Goal: Find specific fact: Find specific fact

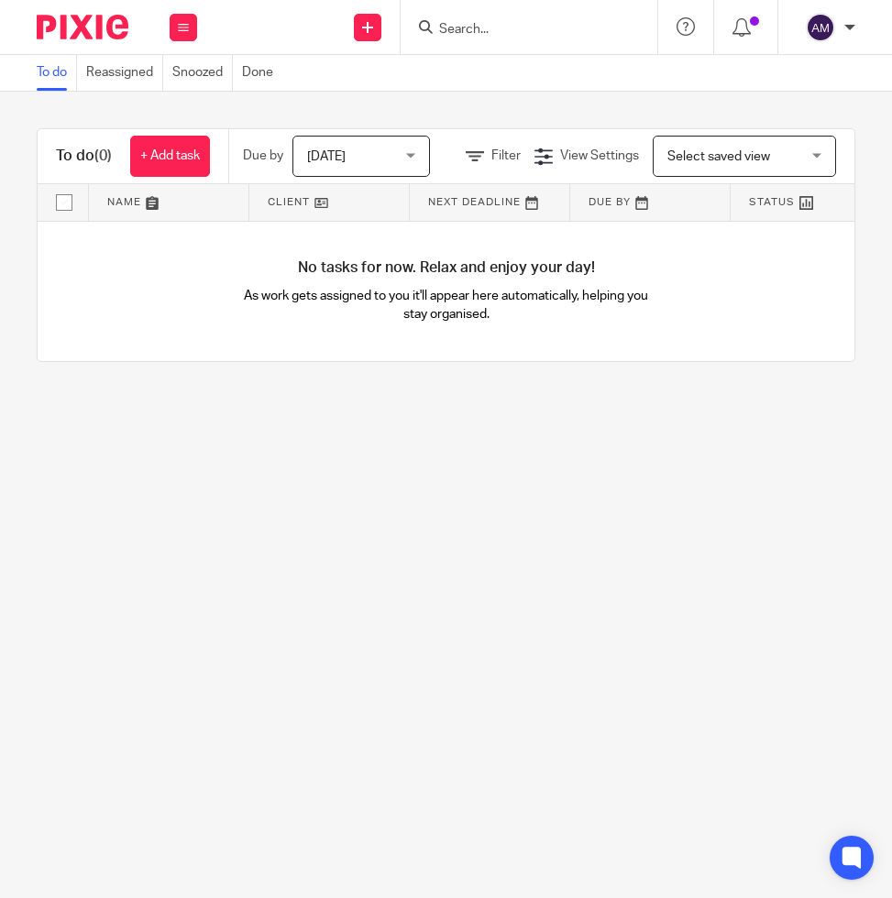
click at [491, 25] on input "Search" at bounding box center [519, 30] width 165 height 17
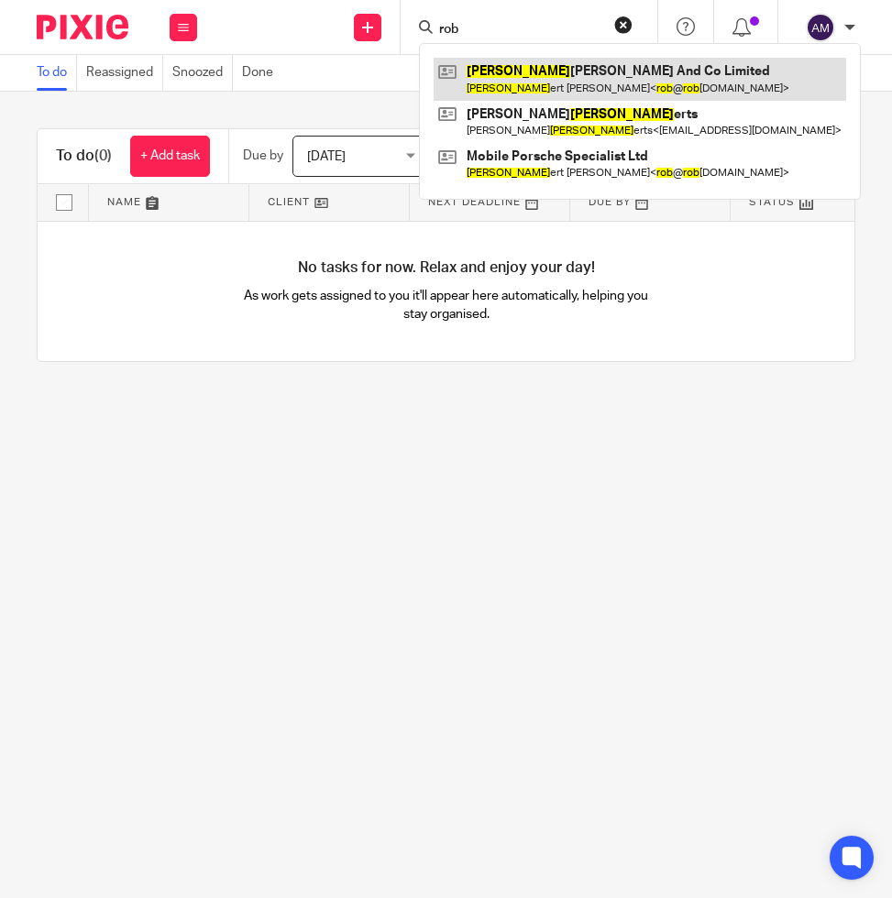
type input "rob"
click at [520, 69] on link at bounding box center [640, 79] width 413 height 42
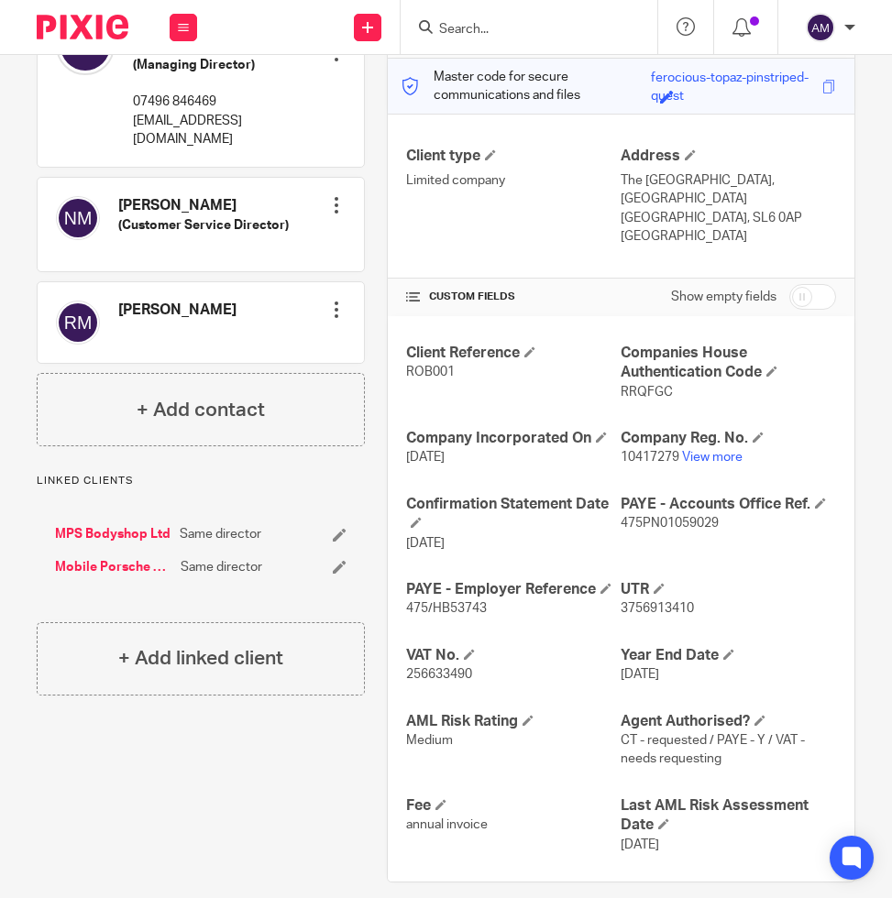
scroll to position [252, 0]
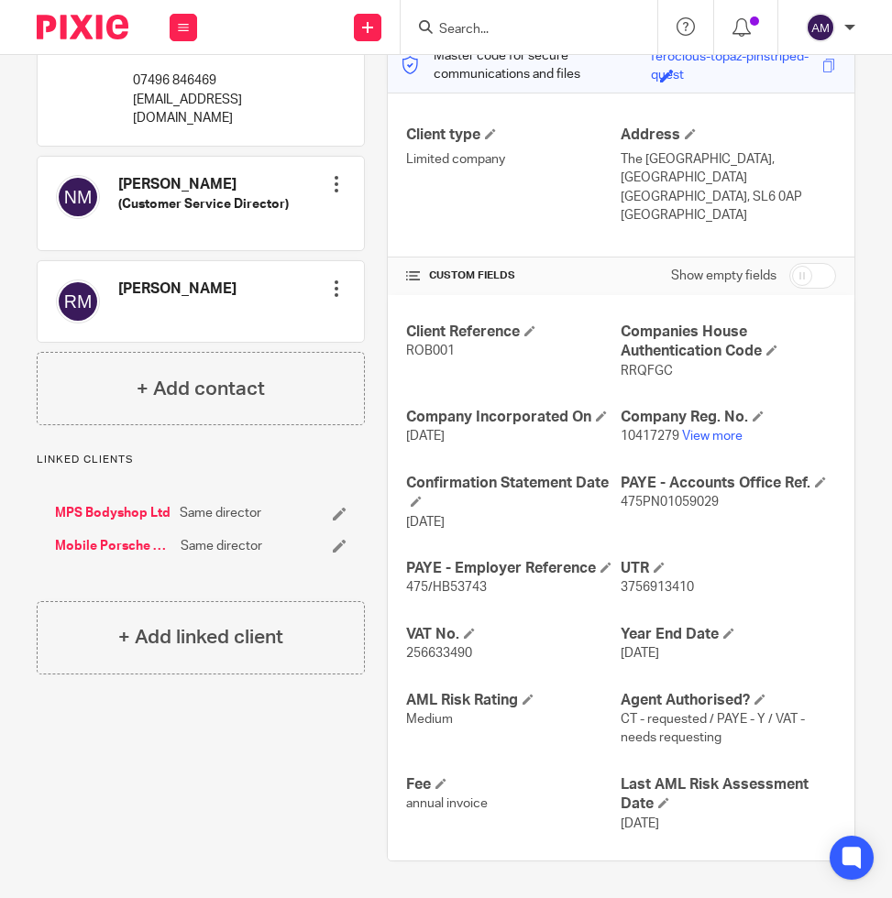
click at [671, 519] on div "PAYE - Accounts Office Ref. 475PN01059029" at bounding box center [728, 503] width 215 height 58
drag, startPoint x: 715, startPoint y: 496, endPoint x: 606, endPoint y: 502, distance: 109.3
click at [606, 502] on div "Client Reference ROB001 Companies House Authentication Code RRQFGC Company Inco…" at bounding box center [621, 578] width 467 height 566
click at [606, 502] on h4 "Confirmation Statement Date" at bounding box center [513, 493] width 215 height 39
click at [605, 511] on h4 "Confirmation Statement Date" at bounding box center [513, 493] width 215 height 39
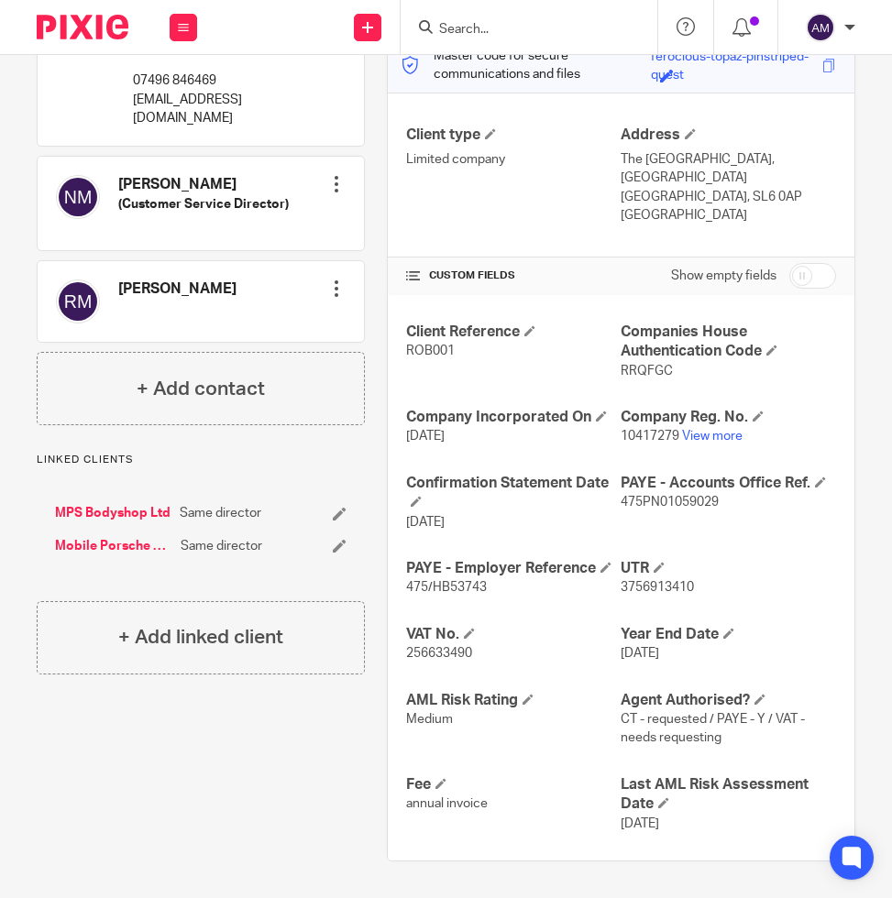
click at [621, 502] on span "475PN01059029" at bounding box center [670, 502] width 98 height 13
drag, startPoint x: 609, startPoint y: 501, endPoint x: 710, endPoint y: 501, distance: 100.8
click at [710, 501] on p "475PN01059029" at bounding box center [728, 502] width 215 height 18
copy span "475PN01059029"
click at [808, 172] on p "The [GEOGRAPHIC_DATA], [GEOGRAPHIC_DATA]" at bounding box center [728, 169] width 215 height 38
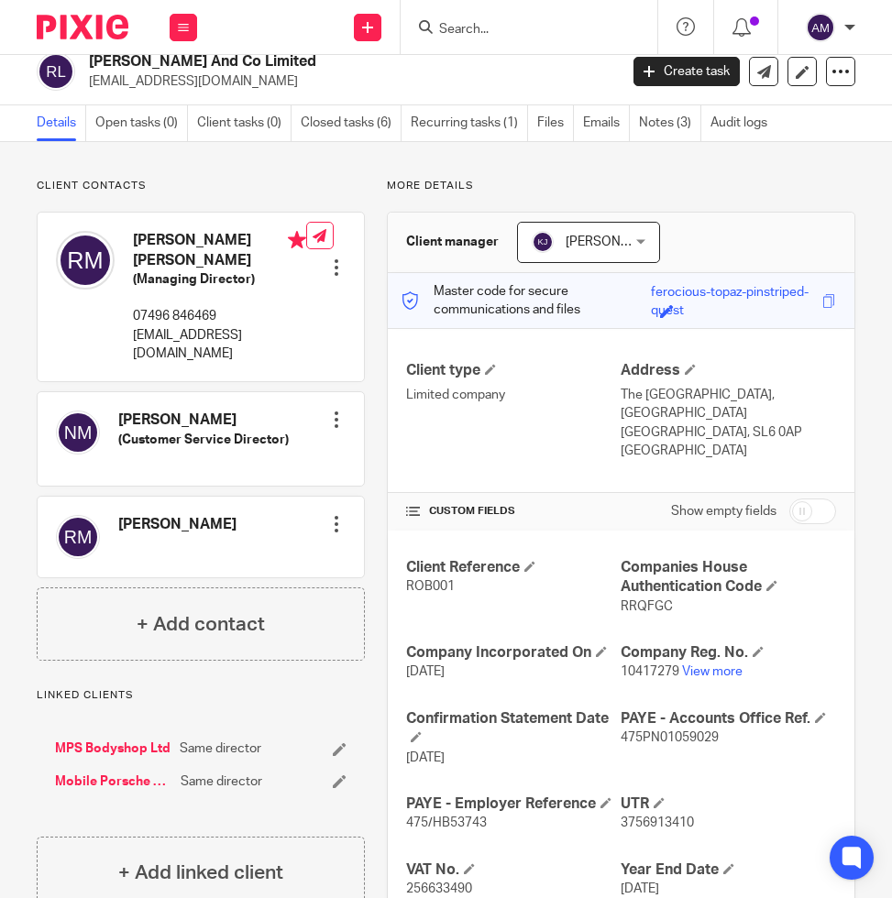
scroll to position [0, 0]
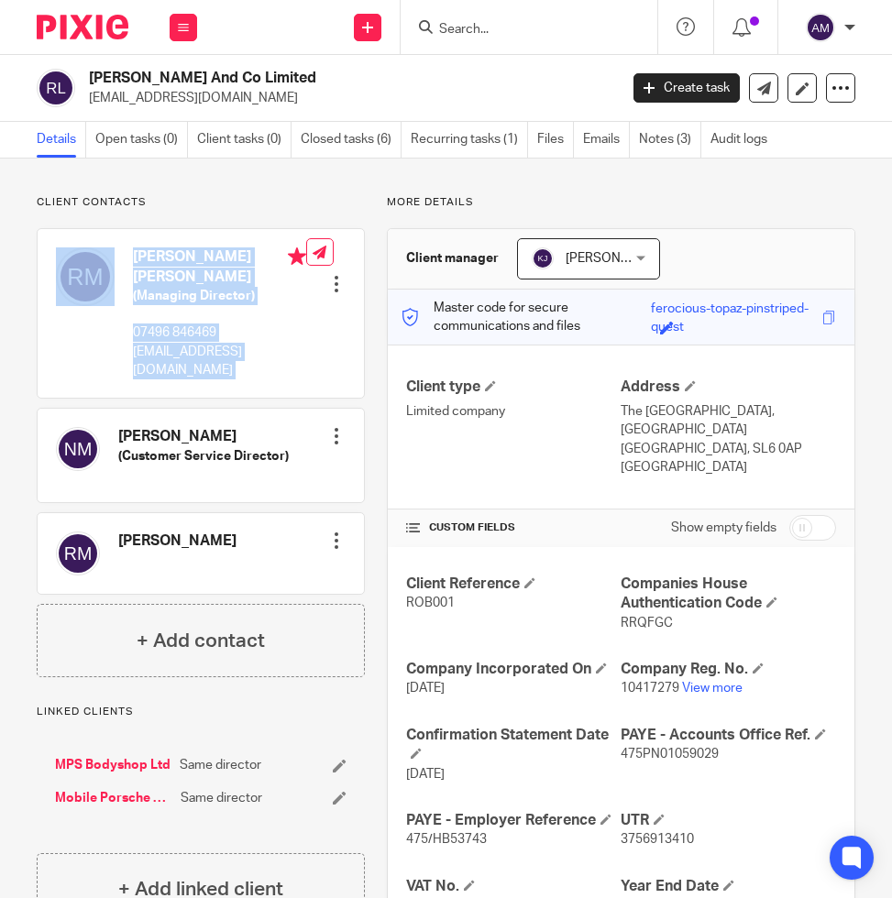
drag, startPoint x: 297, startPoint y: 349, endPoint x: 123, endPoint y: 357, distance: 174.3
click at [123, 357] on div "[PERSON_NAME] [PERSON_NAME] (Managing Director) 07496 846469 [PERSON_NAME][EMAI…" at bounding box center [201, 313] width 326 height 169
click at [123, 357] on div "[PERSON_NAME] [PERSON_NAME] (Managing Director) 07496 846469 [PERSON_NAME][EMAI…" at bounding box center [181, 313] width 250 height 150
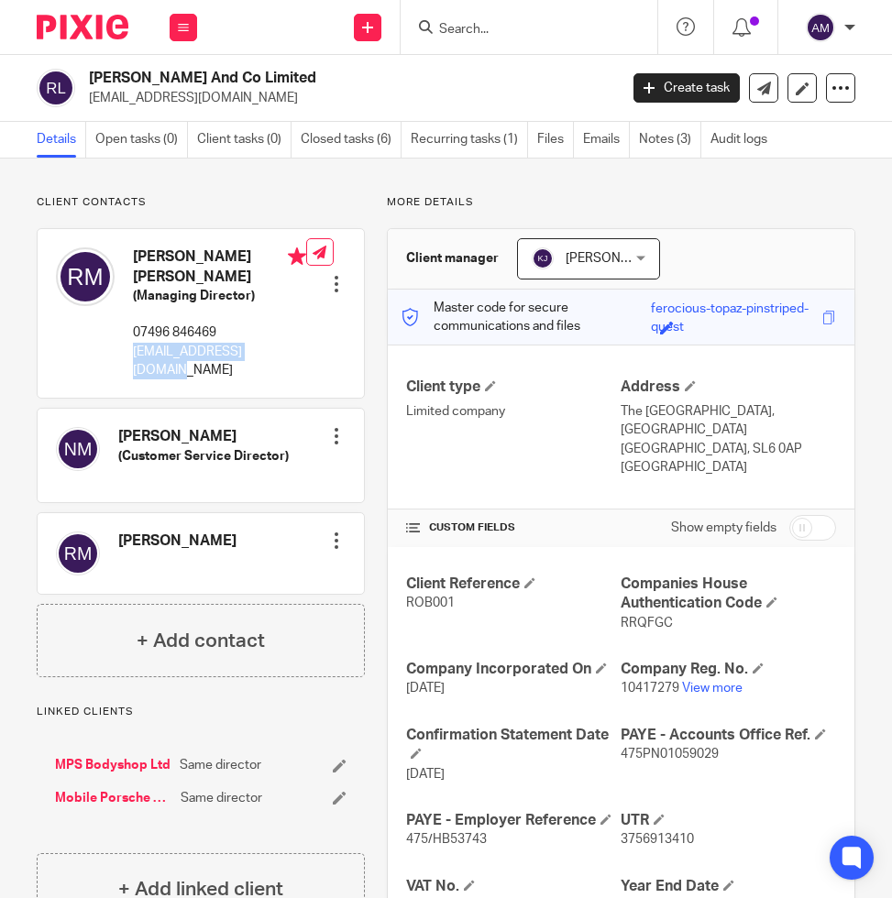
drag, startPoint x: 133, startPoint y: 352, endPoint x: 290, endPoint y: 350, distance: 156.8
click at [290, 350] on p "[EMAIL_ADDRESS][DOMAIN_NAME]" at bounding box center [219, 362] width 173 height 38
copy p "[EMAIL_ADDRESS][DOMAIN_NAME]"
